Goal: Ask a question

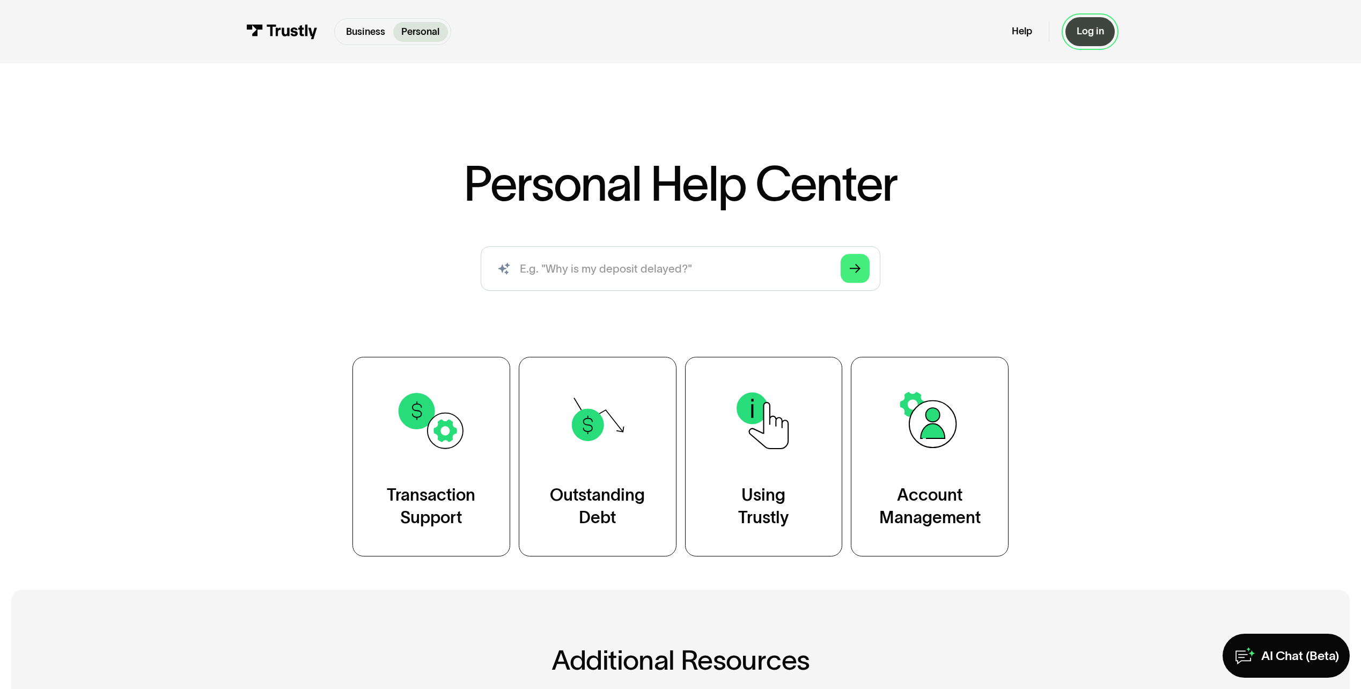
click at [1092, 33] on div "Log in" at bounding box center [1090, 31] width 27 height 12
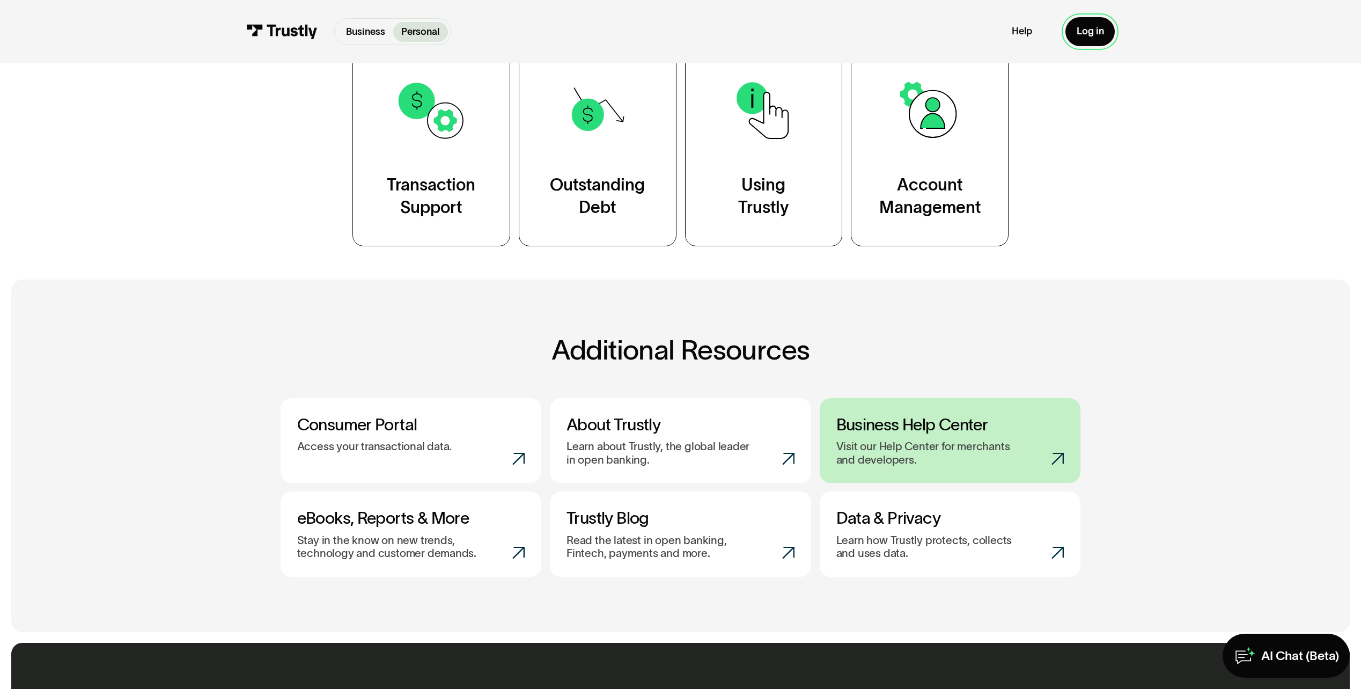
scroll to position [268, 0]
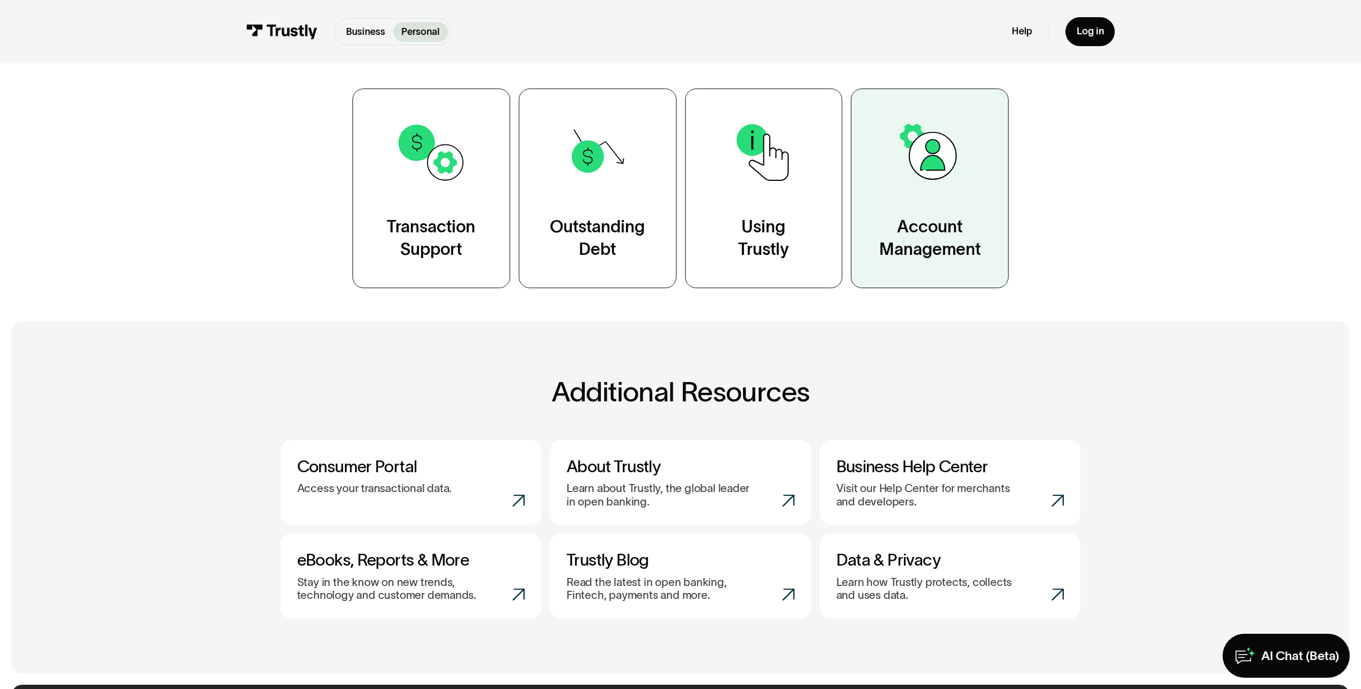
click at [930, 196] on link "Account Management" at bounding box center [930, 189] width 158 height 200
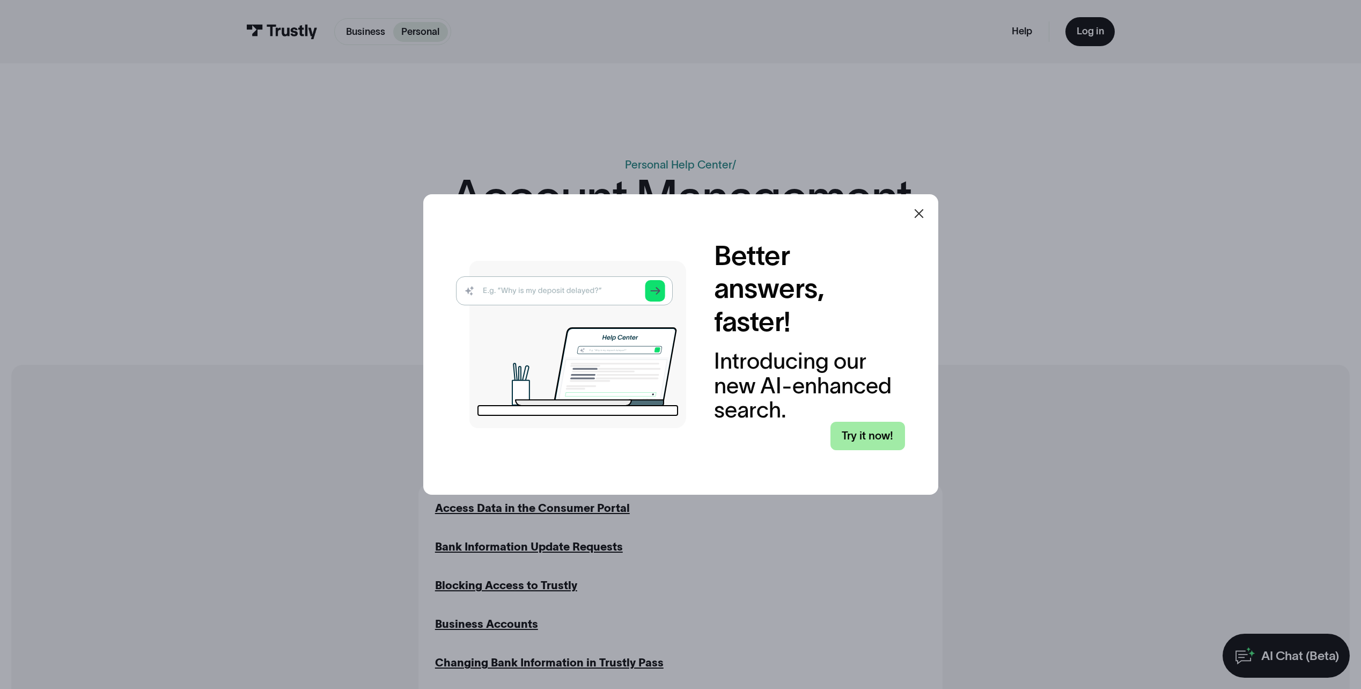
click at [870, 440] on link "Try it now!" at bounding box center [867, 436] width 75 height 28
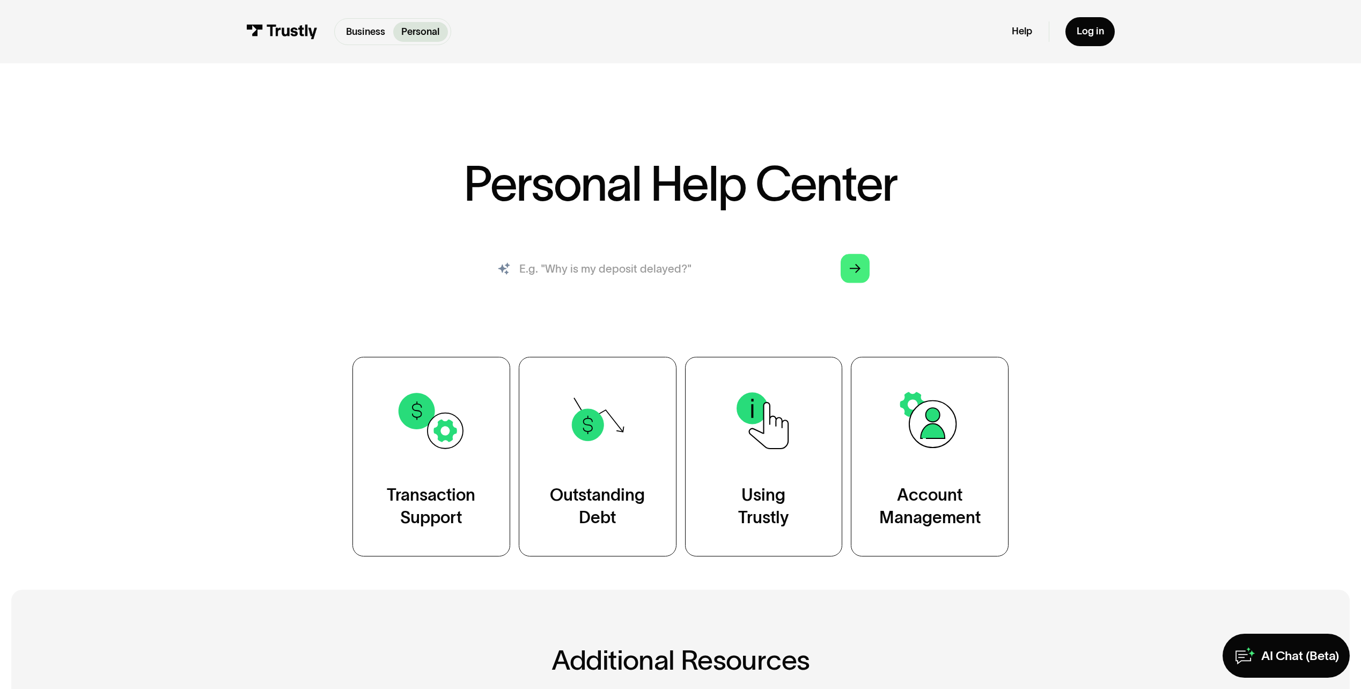
click at [690, 250] on input "search" at bounding box center [681, 268] width 400 height 44
click at [688, 265] on input "search" at bounding box center [681, 268] width 400 height 44
type input "how do i sign up"
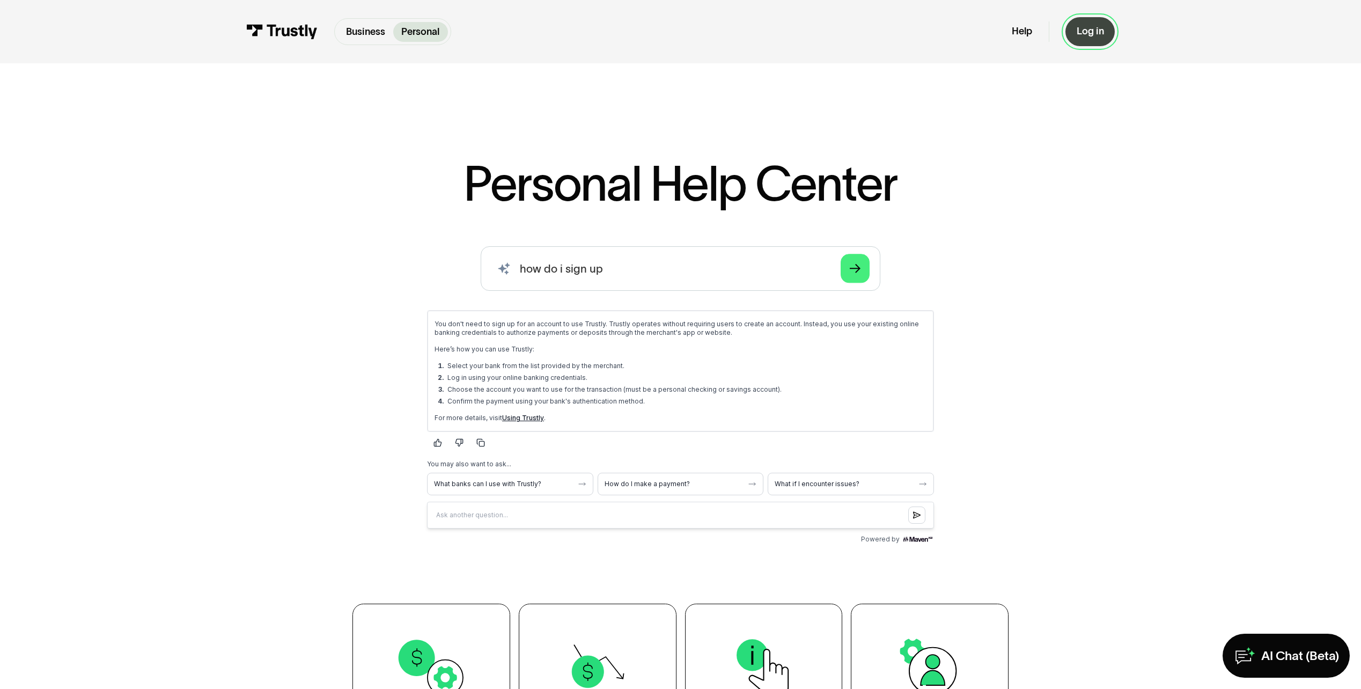
click at [1083, 31] on div "Log in" at bounding box center [1090, 31] width 27 height 12
